Goal: Information Seeking & Learning: Compare options

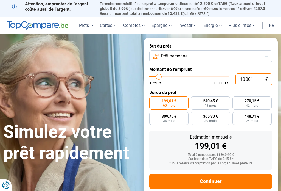
click at [263, 77] on input "10 001" at bounding box center [254, 79] width 37 height 12
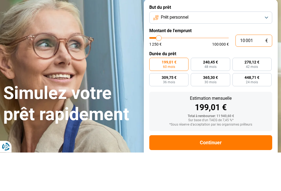
type input "1 000"
type input "1250"
type input "100"
type input "1250"
type input "10"
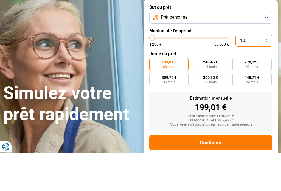
type input "1250"
type input "1"
type input "1250"
type input "0"
type input "1250"
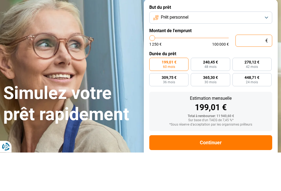
type input "5"
type input "1250"
type input "50"
type input "1250"
type input "500"
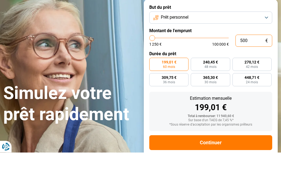
type input "1250"
type input "5 000"
type input "5000"
radio input "true"
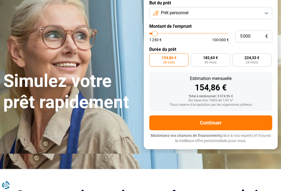
scroll to position [43, 0]
click at [224, 121] on button "Continuer" at bounding box center [210, 122] width 123 height 15
